Goal: Navigation & Orientation: Find specific page/section

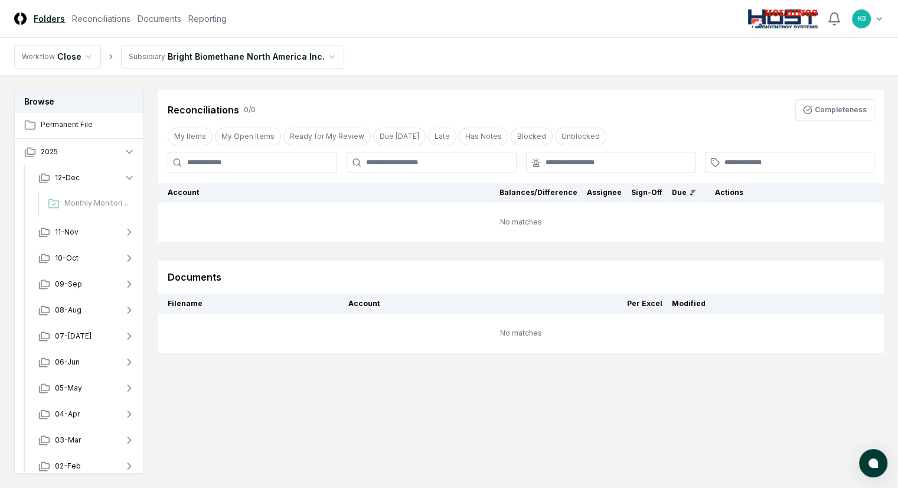
click at [19, 21] on img at bounding box center [20, 18] width 12 height 12
